Goal: Information Seeking & Learning: Learn about a topic

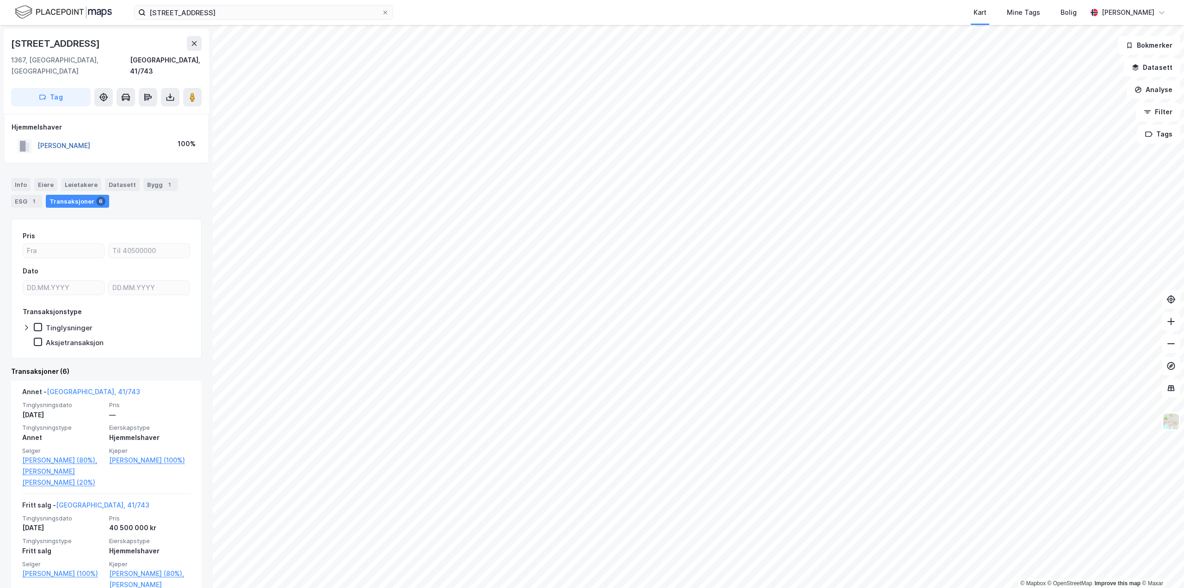
click at [0, 0] on button "[PERSON_NAME]" at bounding box center [0, 0] width 0 height 0
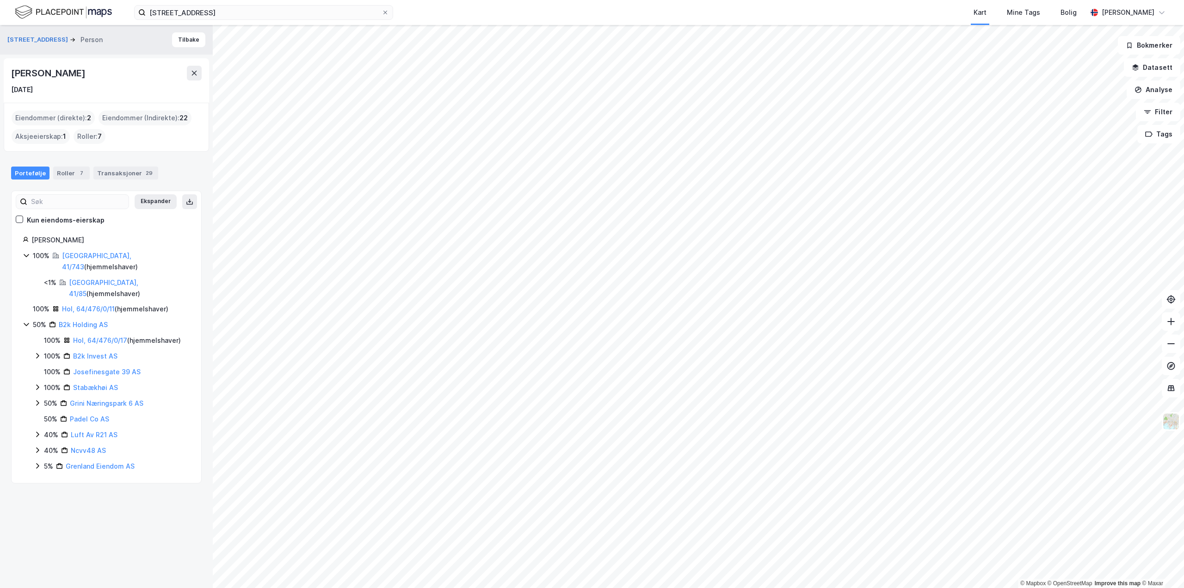
drag, startPoint x: 111, startPoint y: 241, endPoint x: 33, endPoint y: 243, distance: 77.8
click at [33, 243] on div "[PERSON_NAME]" at bounding box center [110, 240] width 159 height 11
